Goal: Find specific page/section: Find specific page/section

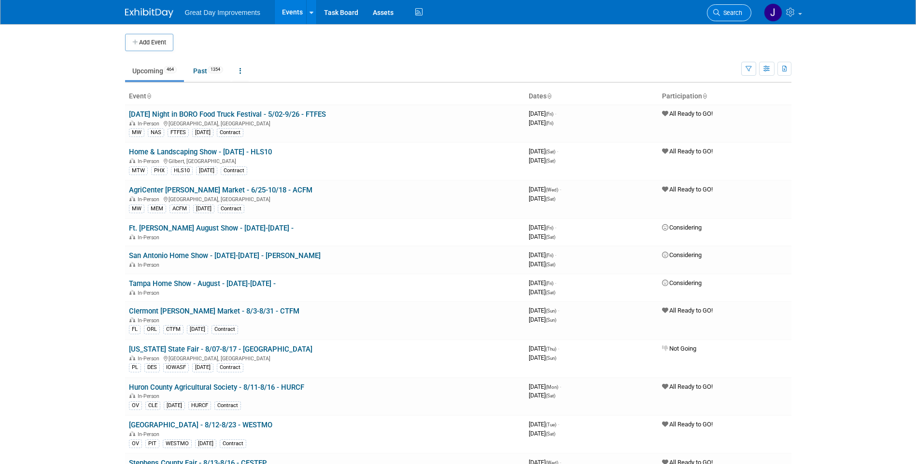
click at [731, 15] on span "Search" at bounding box center [731, 12] width 22 height 7
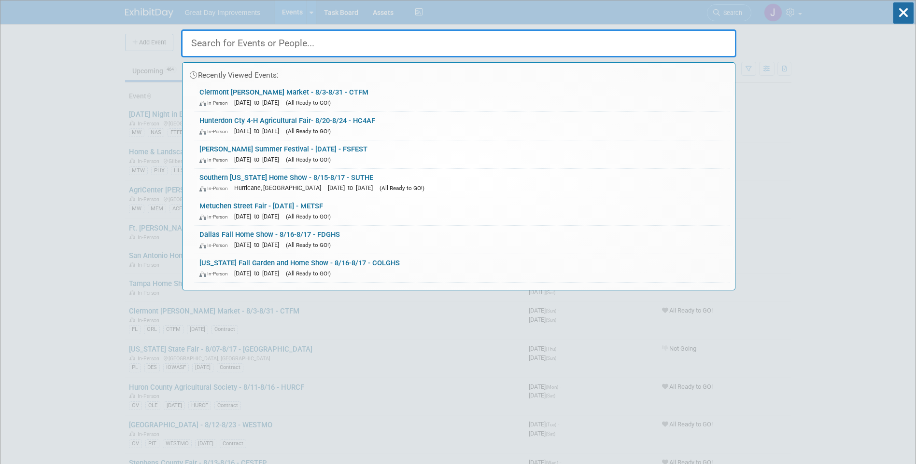
paste input "WILSCF"
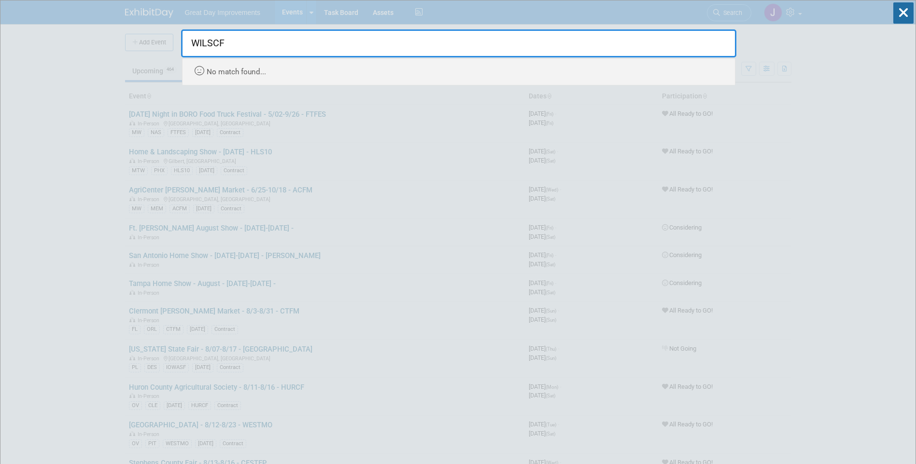
type input "WILSCF"
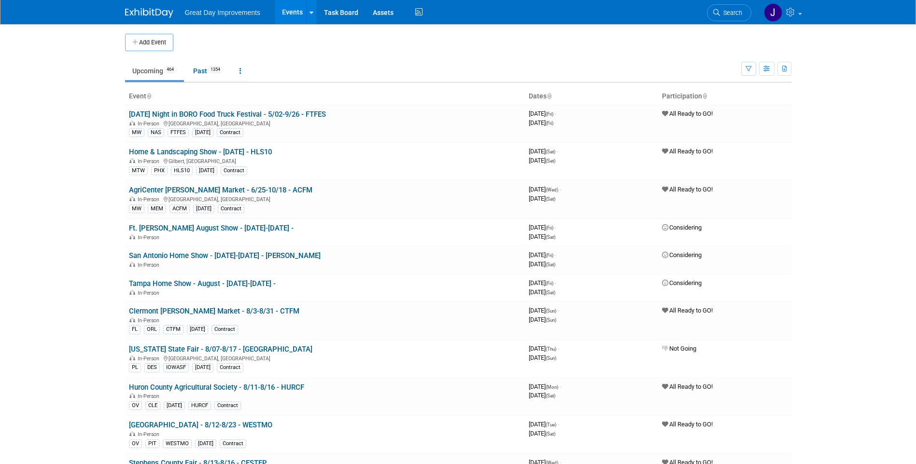
click at [719, 12] on icon at bounding box center [716, 12] width 7 height 7
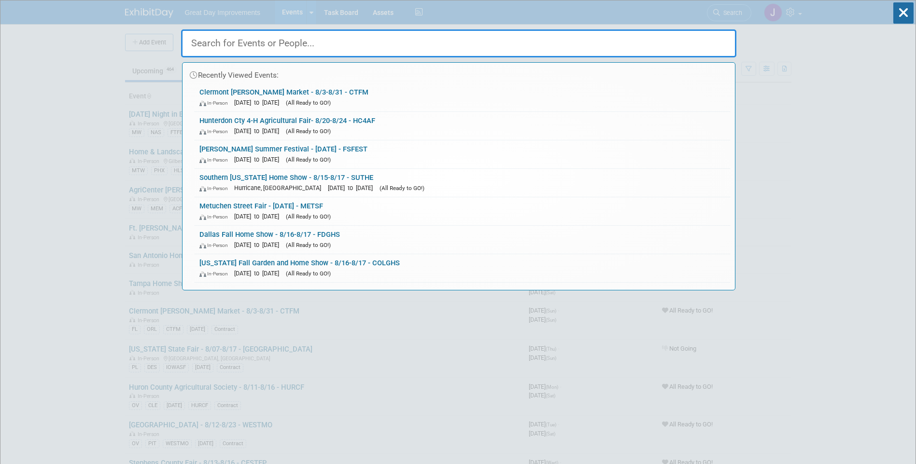
paste input "CFHAUG"
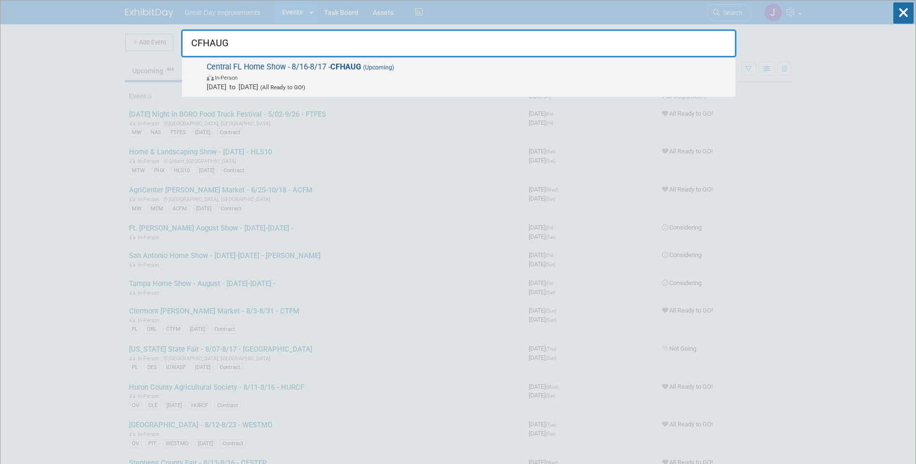
type input "CFHAUG"
click at [355, 84] on span "Aug 16, 2025 to Aug 17, 2025 (All Ready to GO!)" at bounding box center [469, 87] width 524 height 10
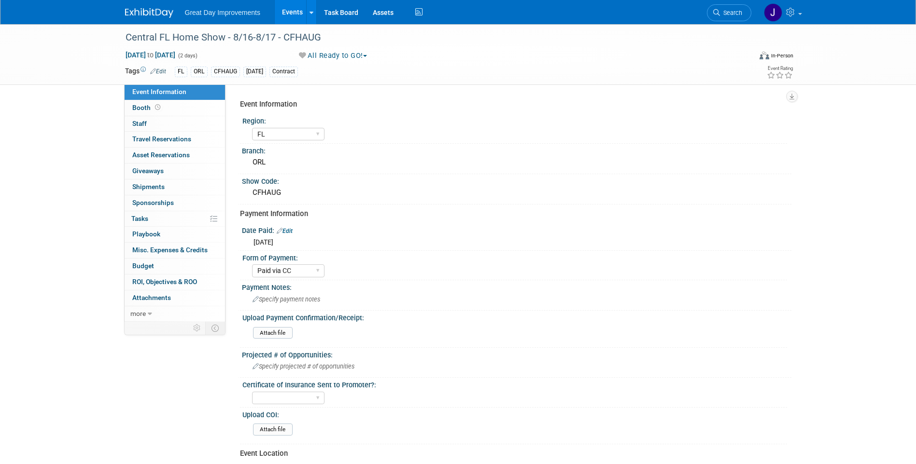
select select "FL"
select select "Paid via CC"
click at [333, 39] on div "Central FL Home Show - 8/16-8/17 - CFHAUG" at bounding box center [429, 37] width 614 height 17
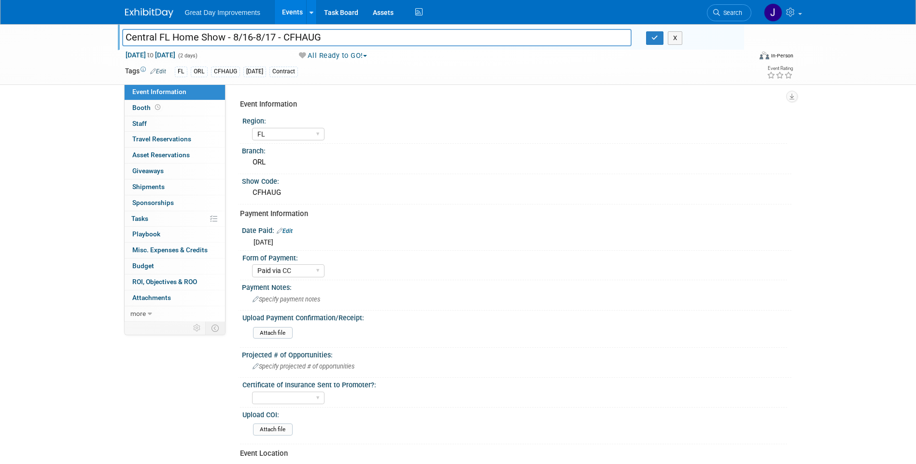
drag, startPoint x: 316, startPoint y: 36, endPoint x: 125, endPoint y: 35, distance: 190.7
click at [125, 35] on input "Central FL Home Show - 8/16-8/17 - CFHAUG" at bounding box center [377, 37] width 510 height 17
click at [37, 281] on div "Central FL Home Show - 8/16-8/17 - CFHAUG Central FL Home Show - 8/16-8/17 - CF…" at bounding box center [458, 357] width 916 height 667
click at [716, 9] on link "Search" at bounding box center [729, 12] width 44 height 17
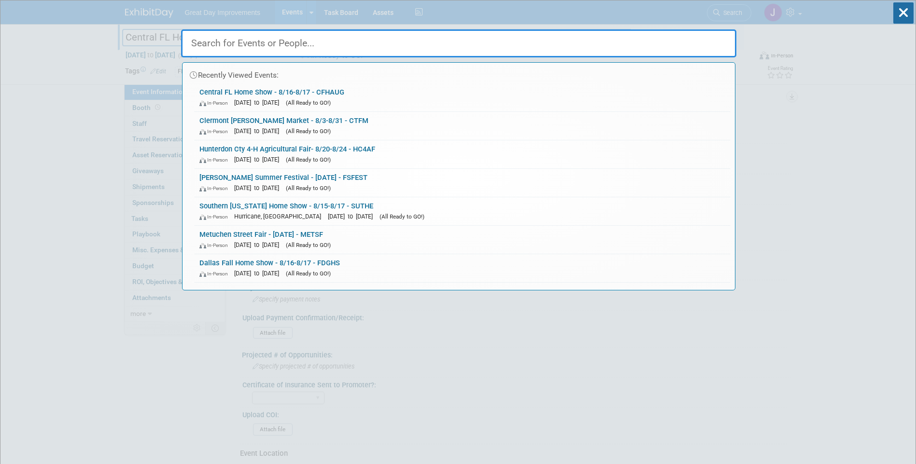
paste input "WILCSF"
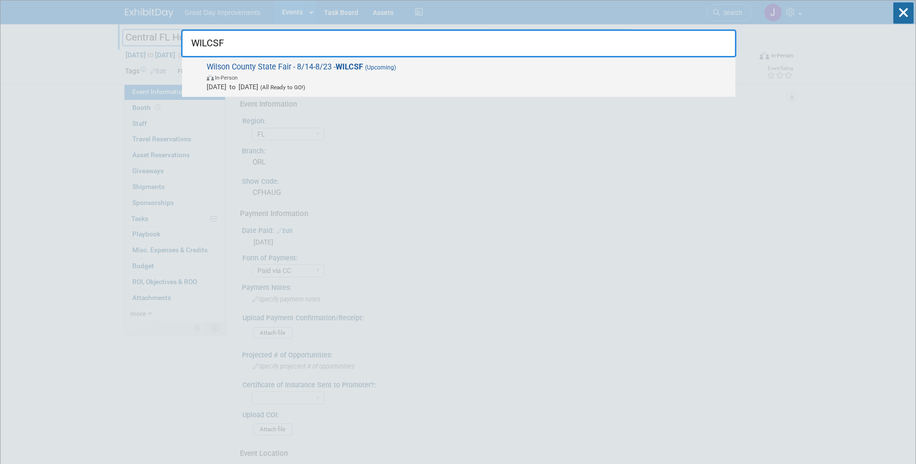
type input "WILCSF"
click at [359, 88] on span "Aug 14, 2025 to Aug 23, 2025 (All Ready to GO!)" at bounding box center [469, 87] width 524 height 10
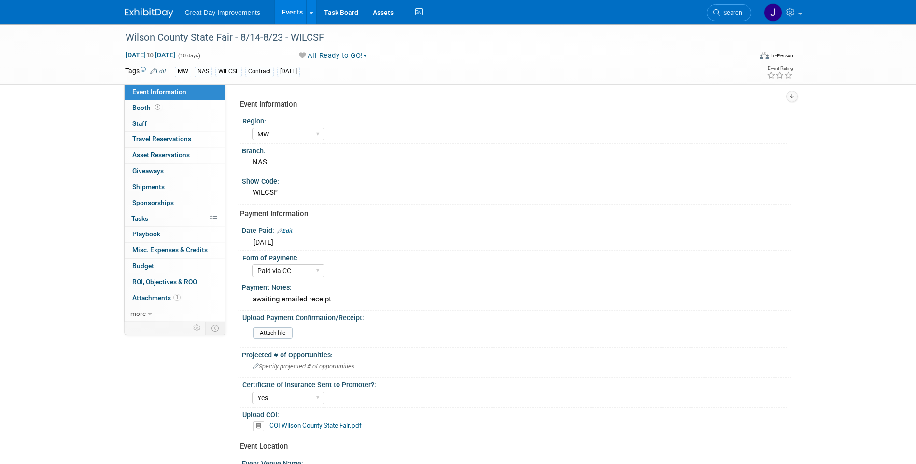
select select "MW"
select select "Paid via CC"
select select "Yes"
click at [209, 45] on div "Wilson County State Fair - 8/14-8/23 - WILCSF" at bounding box center [429, 37] width 614 height 17
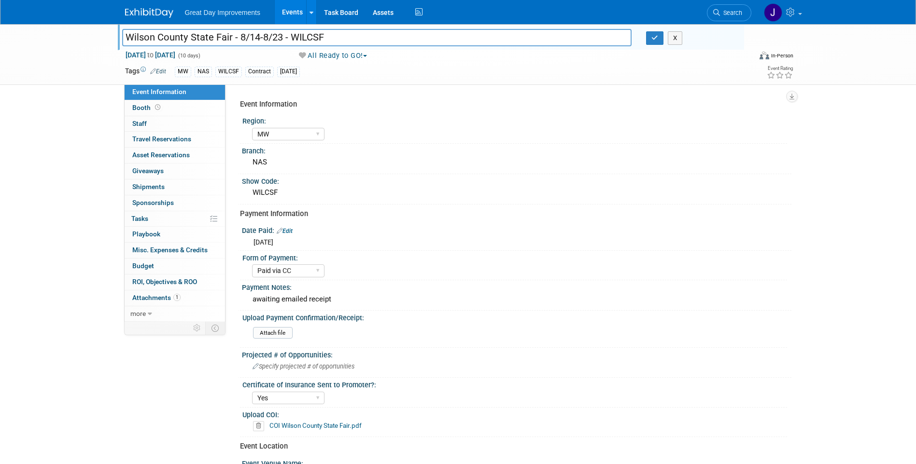
drag, startPoint x: 327, startPoint y: 37, endPoint x: 129, endPoint y: 34, distance: 198.4
click at [129, 34] on input "Wilson County State Fair - 8/14-8/23 - WILCSF" at bounding box center [377, 37] width 510 height 17
